Goal: Task Accomplishment & Management: Manage account settings

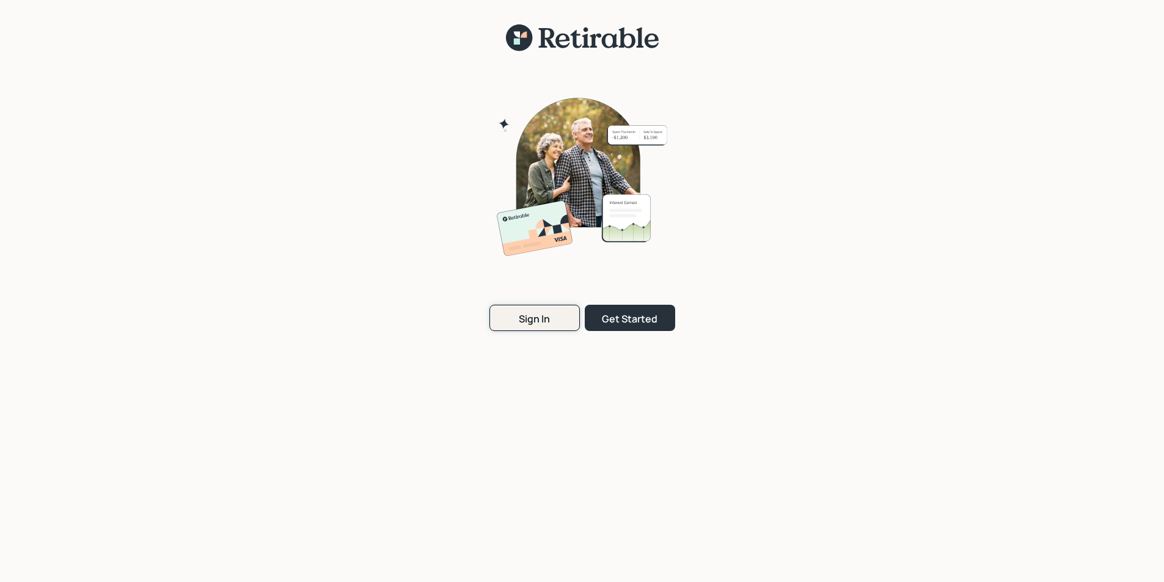
click at [534, 319] on div "Sign In" at bounding box center [534, 318] width 31 height 13
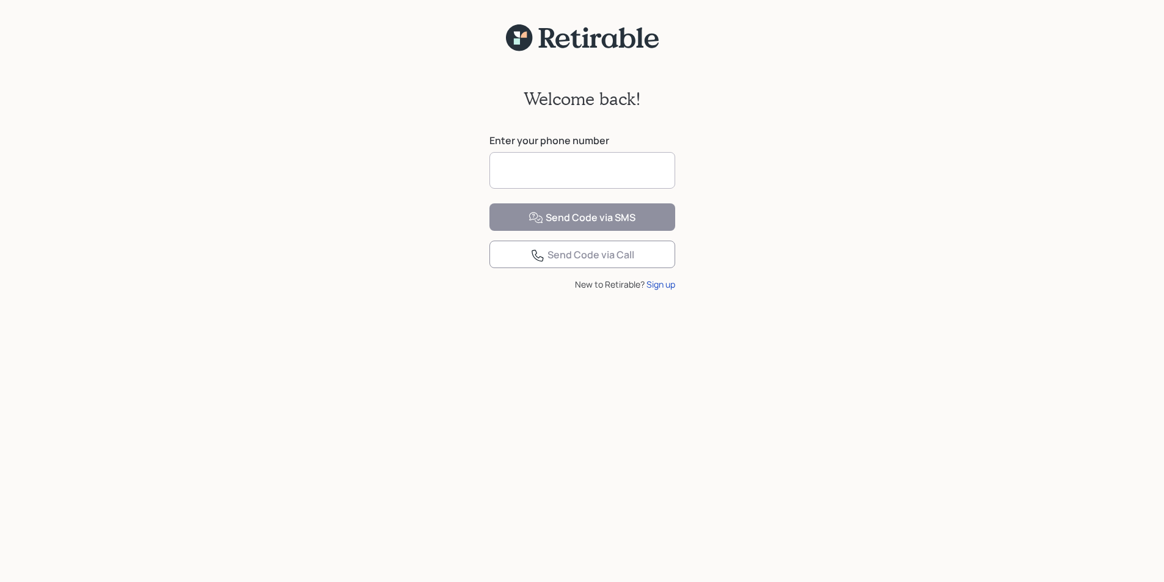
click at [530, 176] on input at bounding box center [582, 170] width 186 height 37
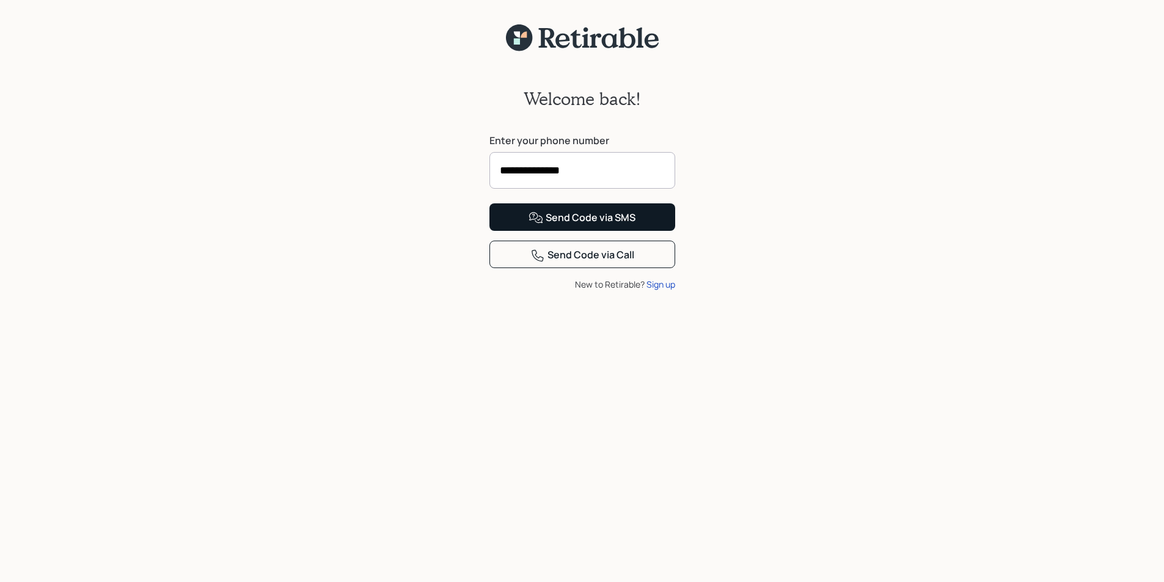
type input "**********"
click at [591, 225] on div "Send Code via SMS" at bounding box center [581, 218] width 107 height 15
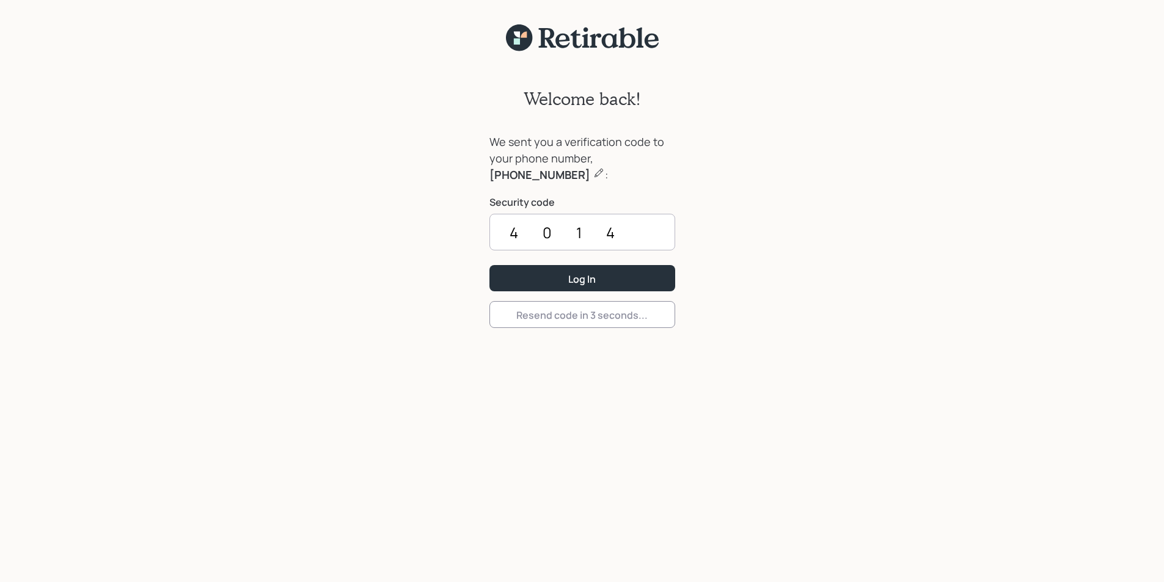
type input "4014"
click at [489, 265] on button "Log In" at bounding box center [582, 278] width 186 height 26
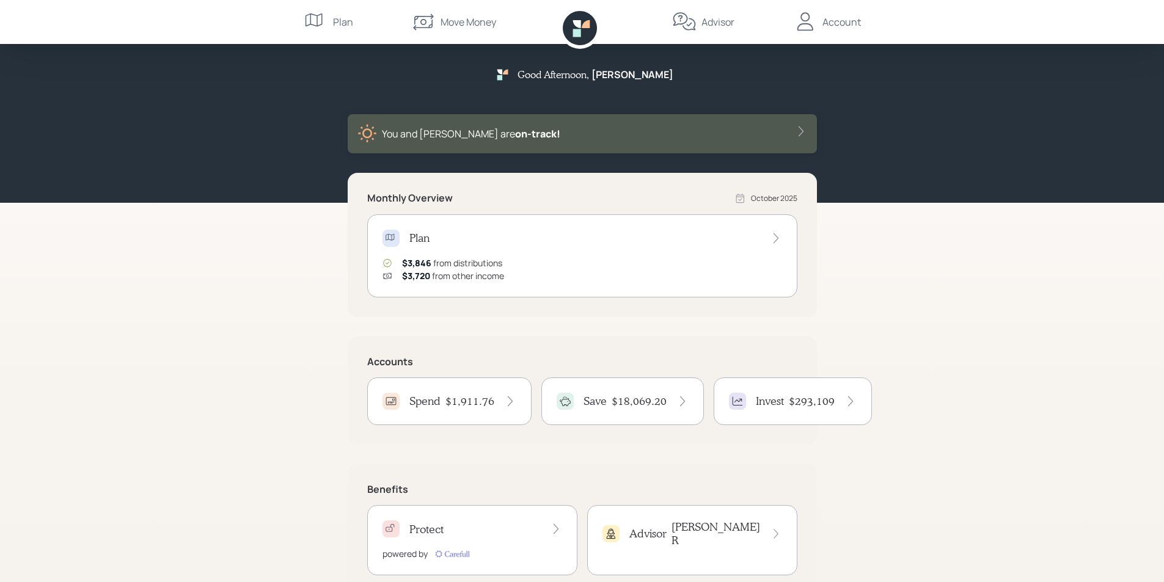
click at [837, 21] on div "Account" at bounding box center [841, 22] width 38 height 15
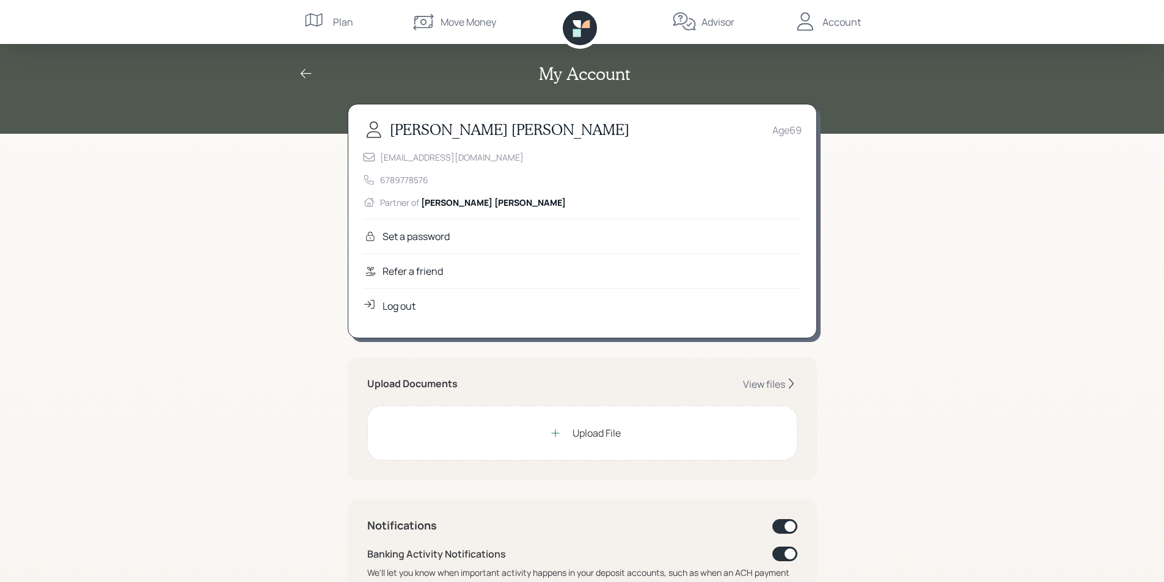
click at [406, 308] on div "Log out" at bounding box center [398, 306] width 33 height 15
